Goal: Information Seeking & Learning: Learn about a topic

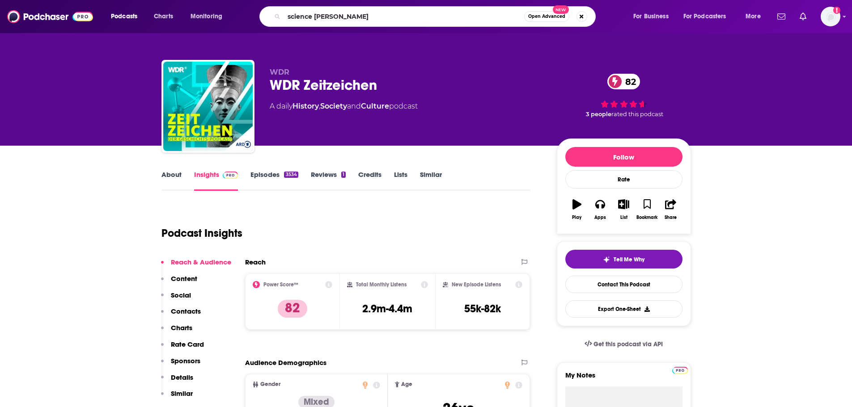
type input "science [DATE]"
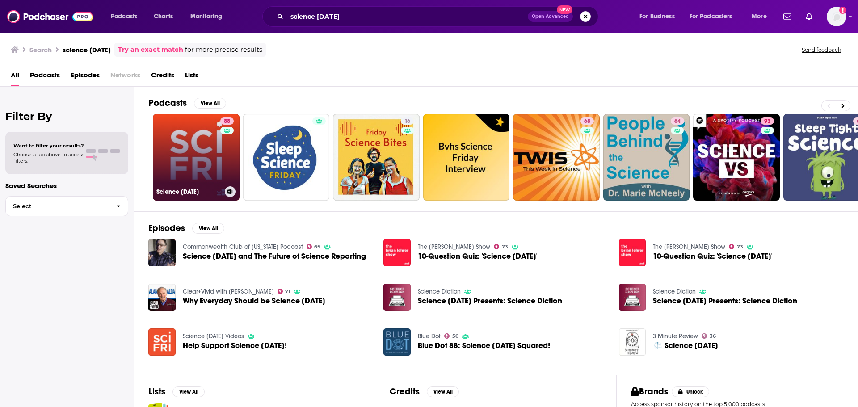
click at [202, 155] on link "88 Science [DATE]" at bounding box center [196, 157] width 87 height 87
